Goal: Register for event/course

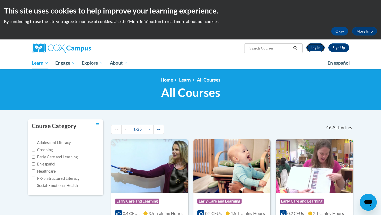
click at [315, 48] on link "Log In" at bounding box center [315, 47] width 18 height 8
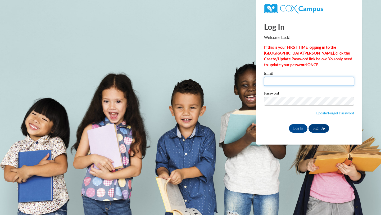
click at [289, 83] on input "Email" at bounding box center [309, 81] width 90 height 9
type input "crollison@atlantaclassical.org"
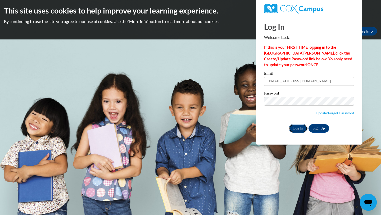
click at [297, 128] on input "Log In" at bounding box center [298, 128] width 19 height 8
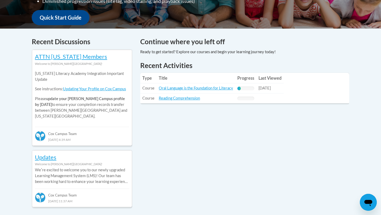
scroll to position [197, 0]
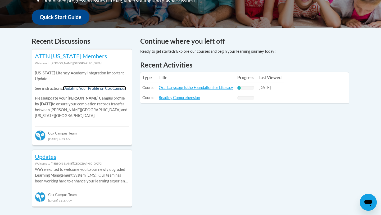
click at [116, 89] on link "Updating Your Profile on Cox Campus" at bounding box center [94, 88] width 63 height 4
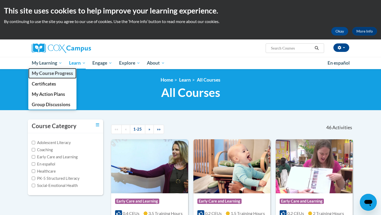
click at [47, 72] on span "My Course Progress" at bounding box center [52, 73] width 41 height 6
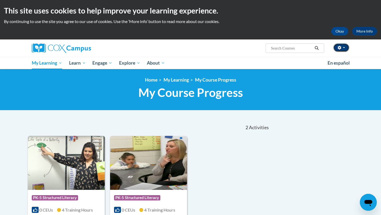
click at [344, 48] on button "button" at bounding box center [341, 47] width 16 height 8
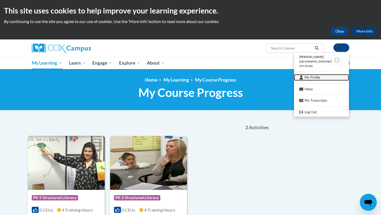
click at [311, 78] on link "My Profile" at bounding box center [321, 77] width 55 height 7
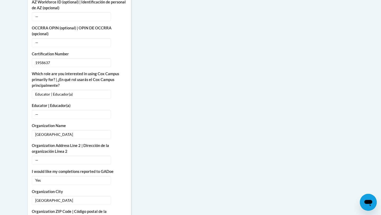
scroll to position [293, 0]
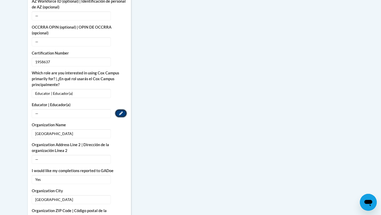
click at [119, 112] on icon "Custom profile fields" at bounding box center [121, 113] width 4 height 4
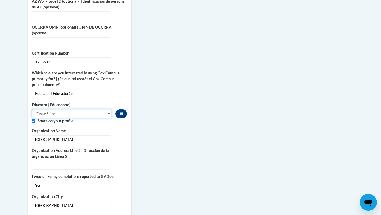
click at [68, 115] on select "Please Select Early Learning/Daycare Teacher/Family Home Care Provider | Maestr…" at bounding box center [72, 113] width 80 height 9
select select "8e40623d-54d0-45cd-9f92-5df65cd3f8cf"
click at [32, 109] on select "Please Select Early Learning/Daycare Teacher/Family Home Care Provider | Maestr…" at bounding box center [72, 113] width 80 height 9
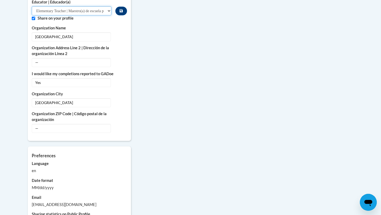
scroll to position [396, 0]
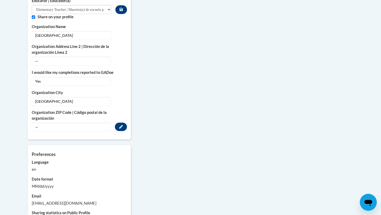
click at [70, 129] on span "—" at bounding box center [71, 126] width 79 height 9
click at [36, 128] on span "—" at bounding box center [71, 126] width 79 height 9
click at [122, 126] on icon "Custom profile fields" at bounding box center [121, 127] width 4 height 4
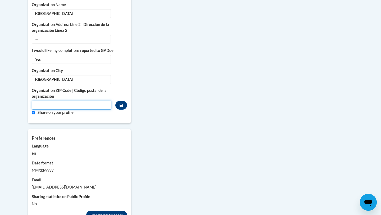
click at [71, 106] on input "Metadata input" at bounding box center [72, 105] width 80 height 9
type input "30305"
click at [121, 106] on icon "Custom profile fields" at bounding box center [121, 105] width 3 height 4
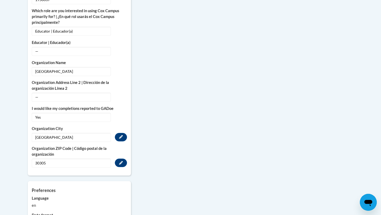
scroll to position [352, 0]
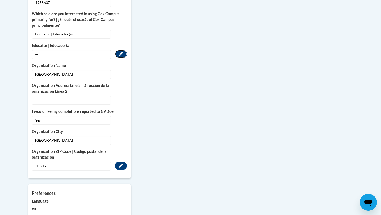
click at [123, 52] on button "Edit" at bounding box center [121, 54] width 12 height 8
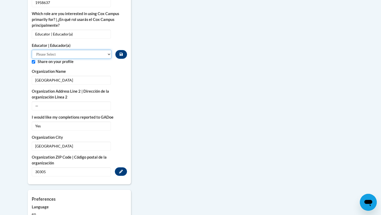
click at [58, 53] on select "Please Select Early Learning/Daycare Teacher/Family Home Care Provider | Maestr…" at bounding box center [72, 54] width 80 height 9
select select "8e40623d-54d0-45cd-9f92-5df65cd3f8cf"
click at [32, 50] on select "Please Select Early Learning/Daycare Teacher/Family Home Care Provider | Maestr…" at bounding box center [72, 54] width 80 height 9
click at [120, 55] on icon "Custom profile fields" at bounding box center [121, 54] width 3 height 3
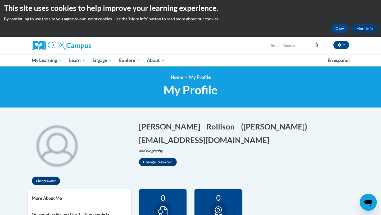
scroll to position [0, 0]
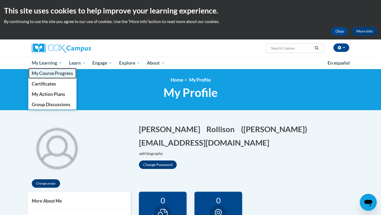
click at [45, 73] on span "My Course Progress" at bounding box center [52, 73] width 41 height 6
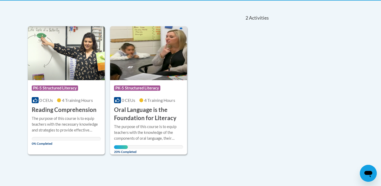
scroll to position [113, 0]
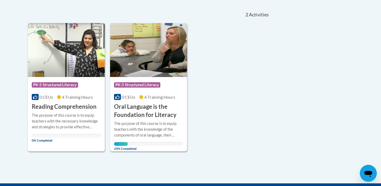
click at [146, 53] on img at bounding box center [148, 50] width 77 height 54
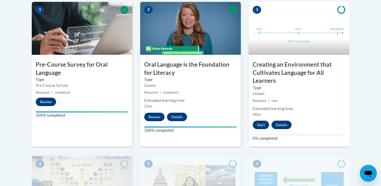
scroll to position [177, 0]
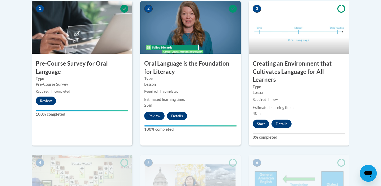
click at [262, 125] on button "Start" at bounding box center [261, 124] width 16 height 8
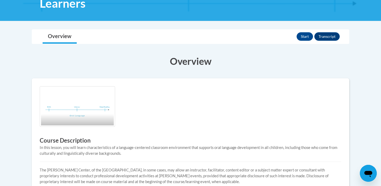
scroll to position [119, 0]
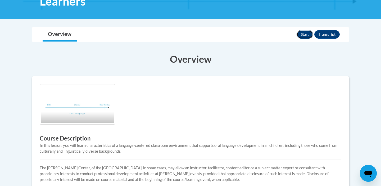
click at [303, 31] on button "Start" at bounding box center [304, 34] width 16 height 8
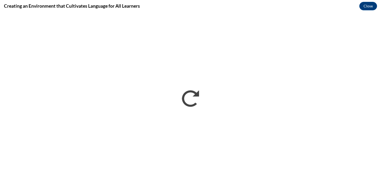
scroll to position [0, 0]
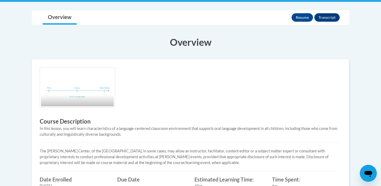
scroll to position [130, 0]
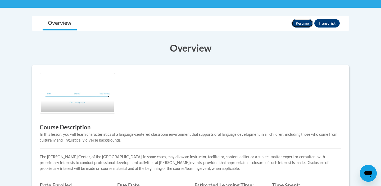
click at [302, 25] on button "Resume" at bounding box center [301, 23] width 21 height 8
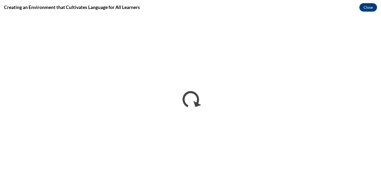
scroll to position [0, 0]
